Goal: Feedback & Contribution: Leave review/rating

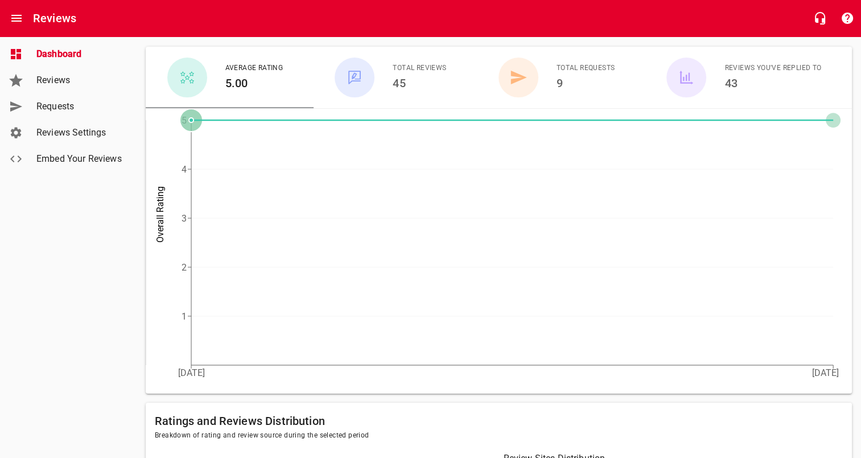
scroll to position [122, 0]
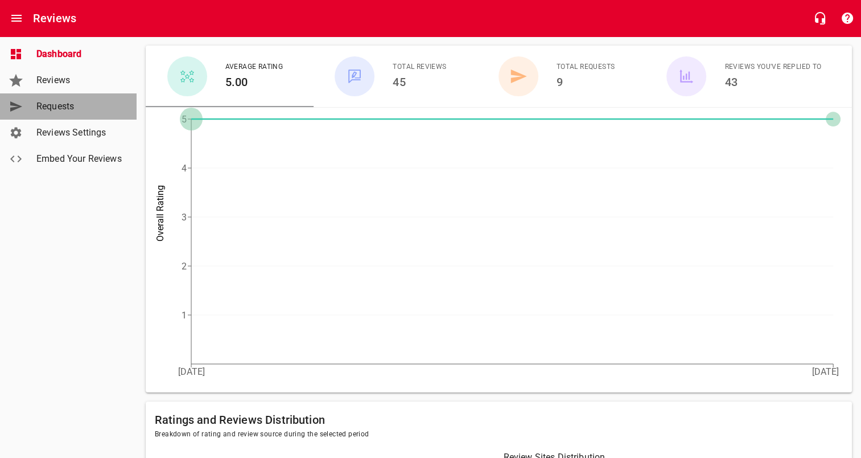
click at [75, 106] on span "Requests" at bounding box center [79, 107] width 87 height 14
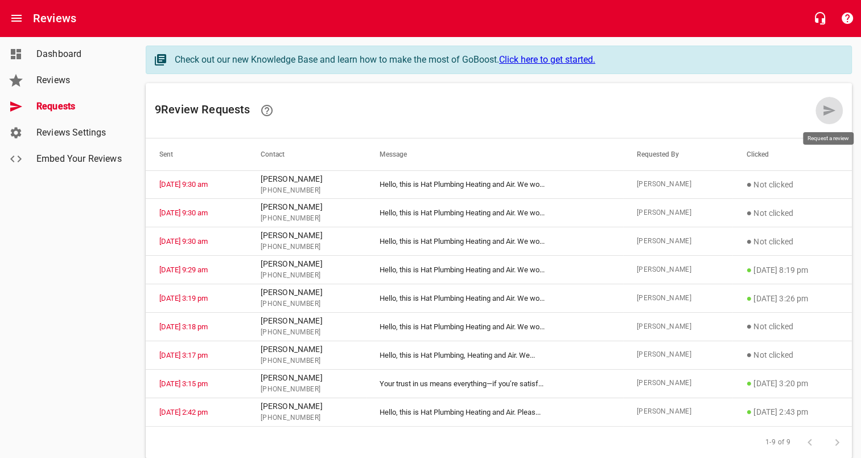
click at [828, 110] on icon at bounding box center [830, 111] width 14 height 14
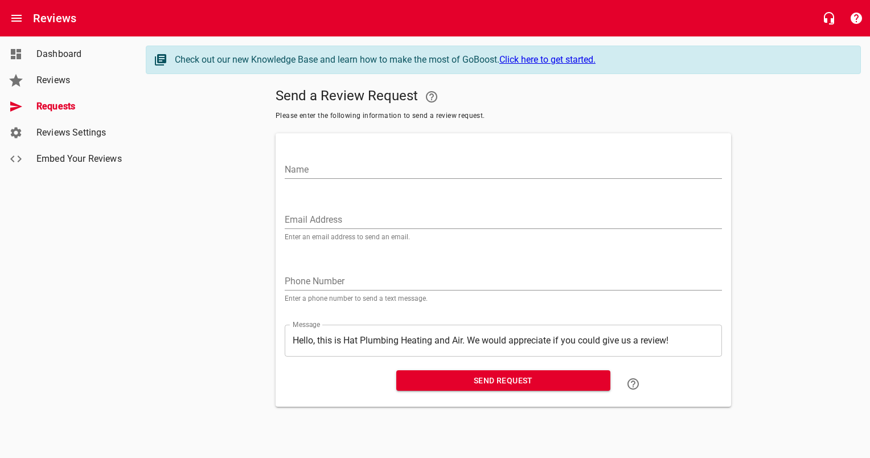
click at [445, 171] on input "Name" at bounding box center [503, 170] width 437 height 18
type input "[PERSON_NAME]"
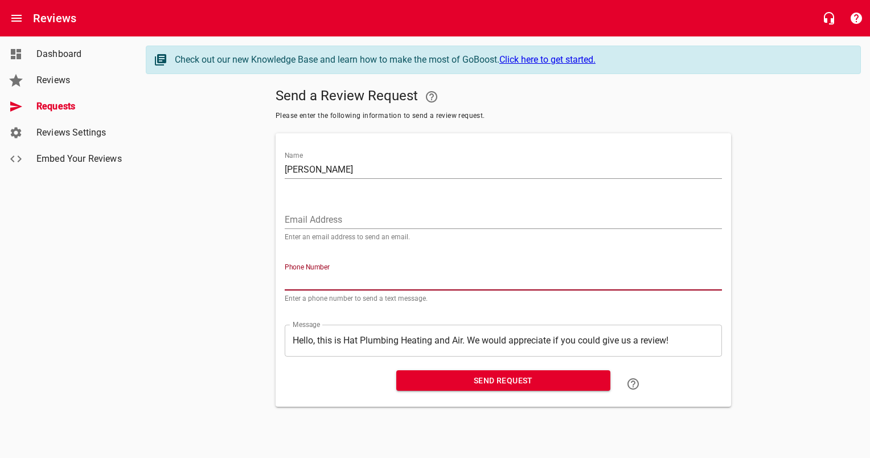
click at [331, 272] on input "tel" at bounding box center [503, 281] width 437 height 18
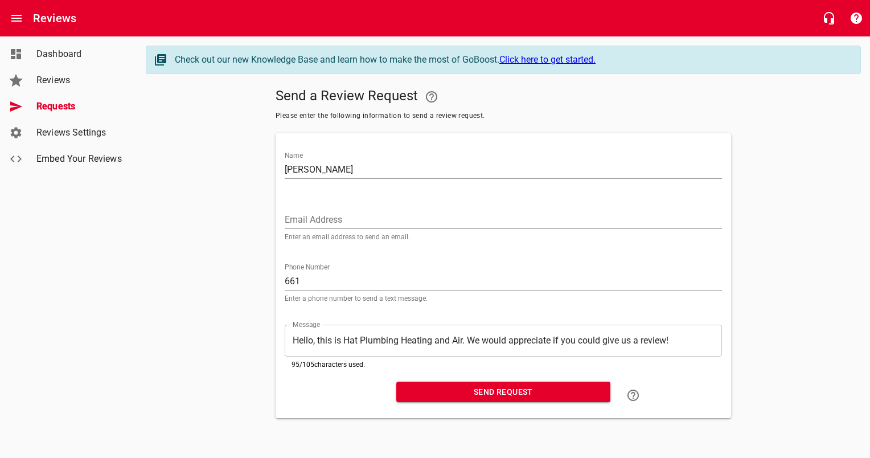
click at [369, 286] on input "661" at bounding box center [503, 281] width 437 height 18
type input "6613162403"
click at [299, 377] on div at bounding box center [336, 395] width 112 height 36
click at [459, 396] on span "Send Request" at bounding box center [503, 392] width 196 height 14
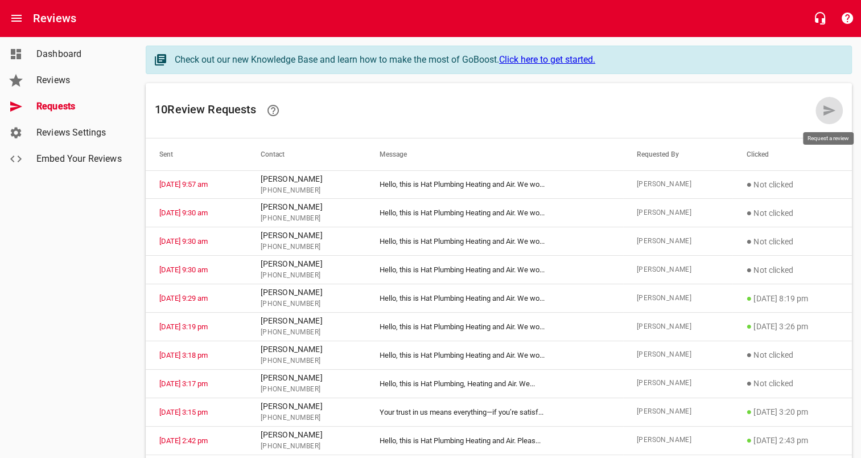
click at [830, 117] on link at bounding box center [829, 110] width 27 height 27
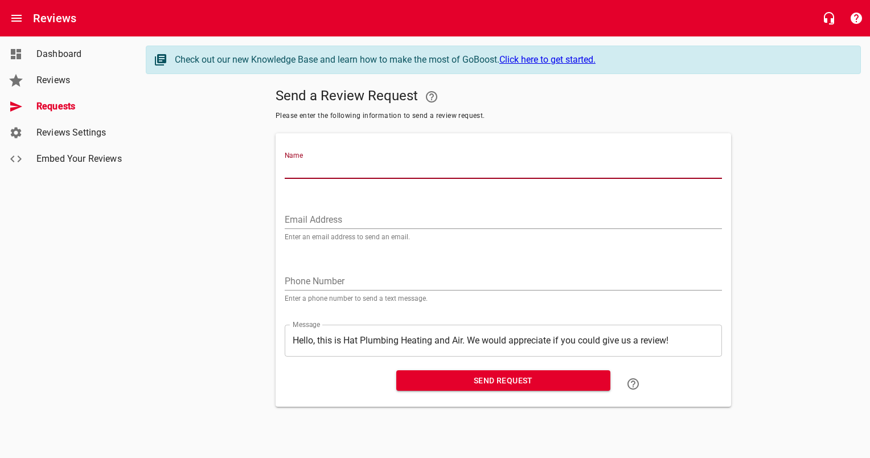
click at [490, 170] on input "Name" at bounding box center [503, 170] width 437 height 18
type input "[PERSON_NAME]"
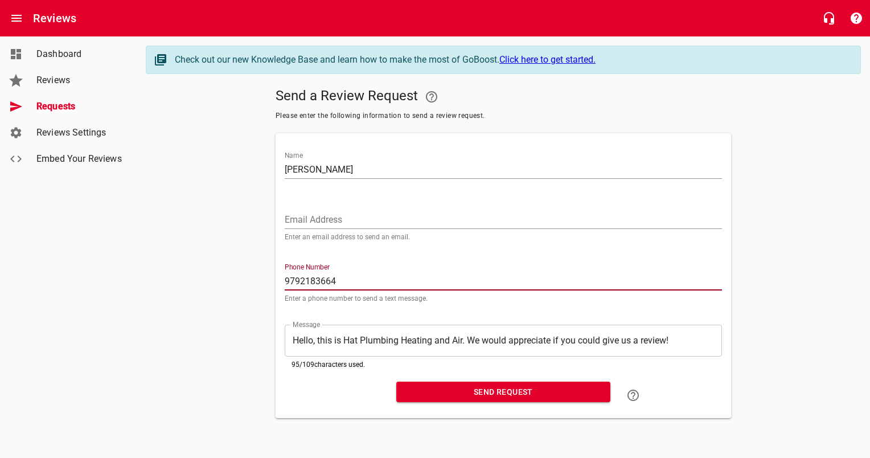
type input "9792183664"
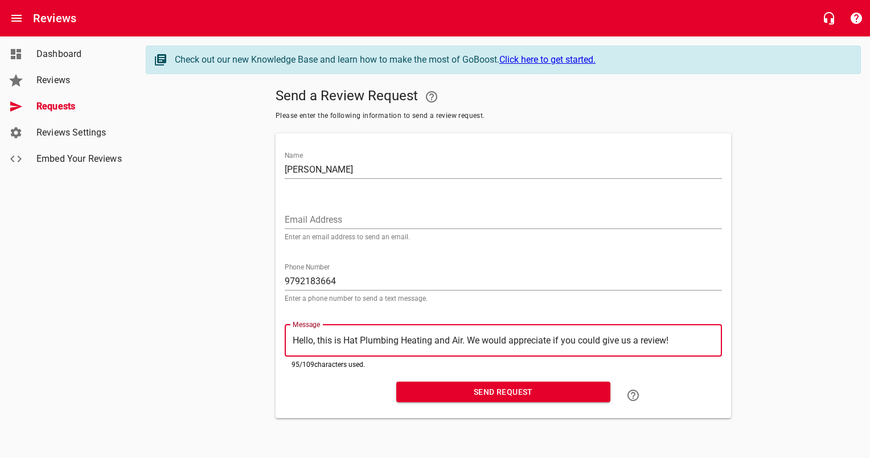
click at [454, 383] on button "Send Request" at bounding box center [503, 391] width 214 height 21
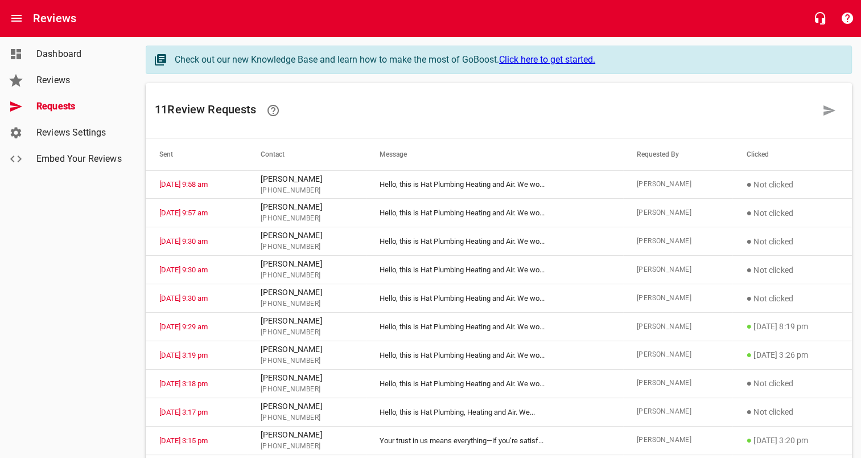
click at [840, 118] on div at bounding box center [829, 110] width 27 height 27
click at [829, 113] on icon at bounding box center [830, 111] width 14 height 14
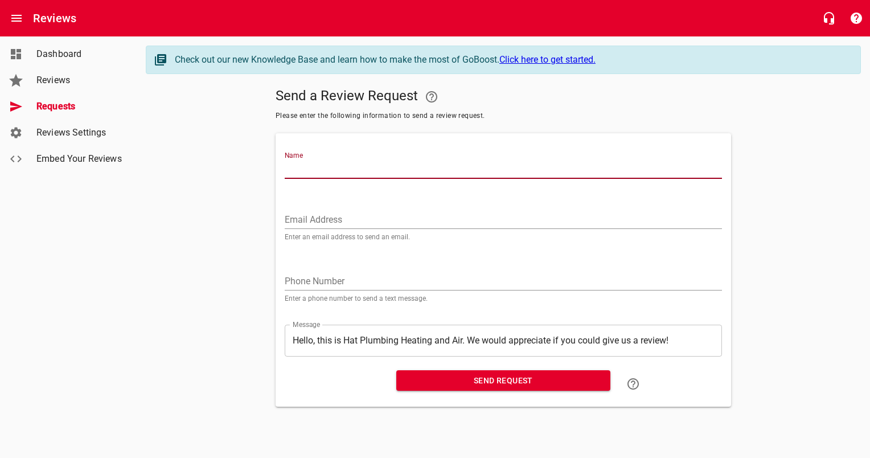
click at [438, 164] on input "Name" at bounding box center [503, 170] width 437 height 18
type input "[PERSON_NAME]"
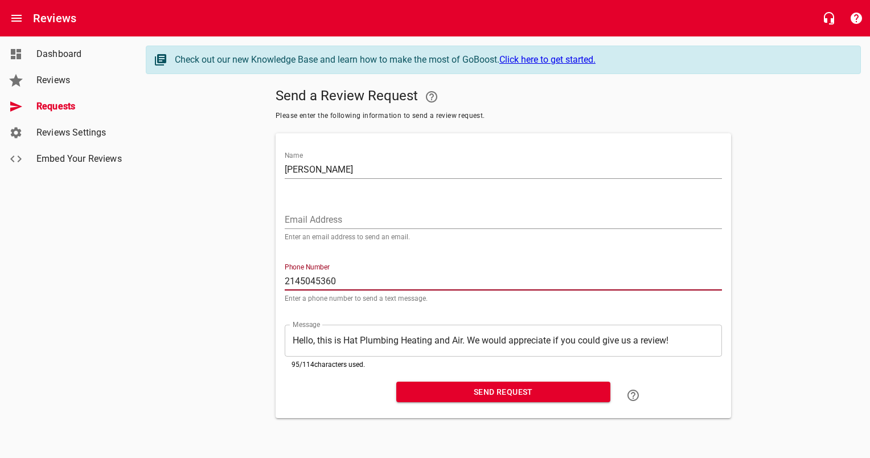
type input "2145045360"
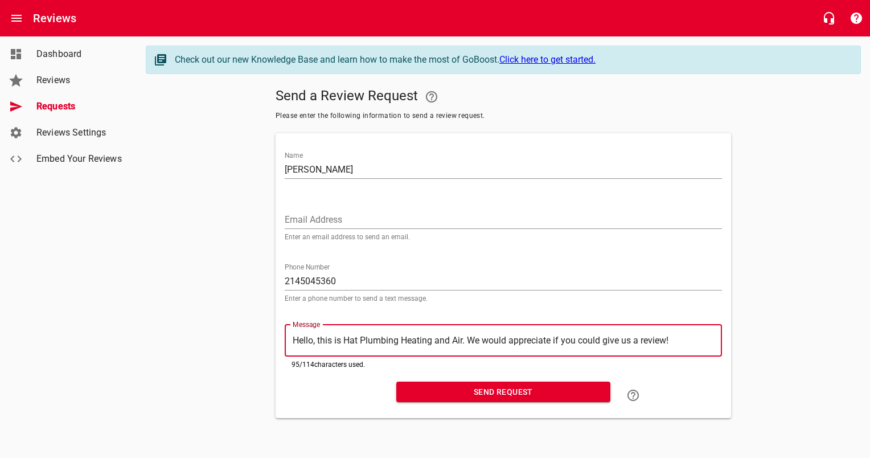
click at [362, 169] on input "[PERSON_NAME]" at bounding box center [503, 170] width 437 height 18
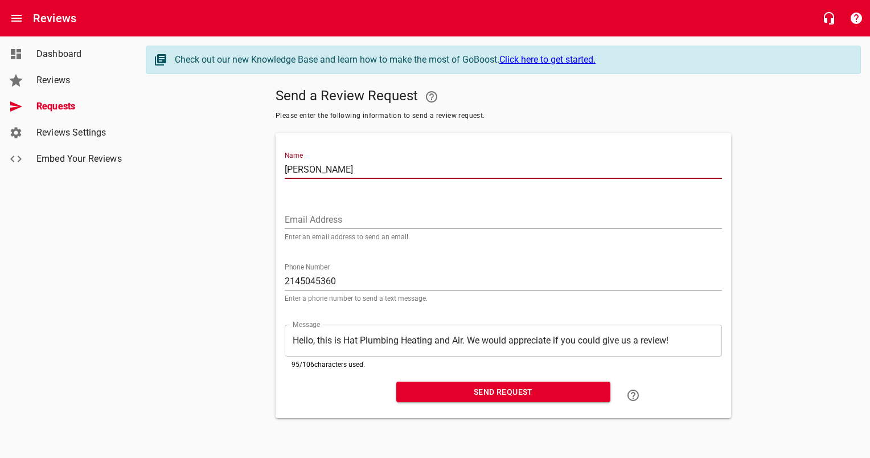
type input "[PERSON_NAME]"
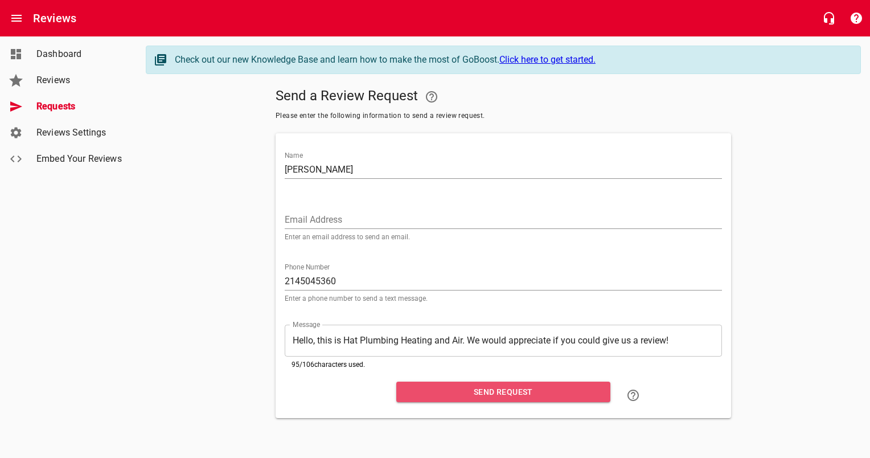
click at [480, 391] on span "Send Request" at bounding box center [503, 392] width 196 height 14
